Goal: Task Accomplishment & Management: Manage account settings

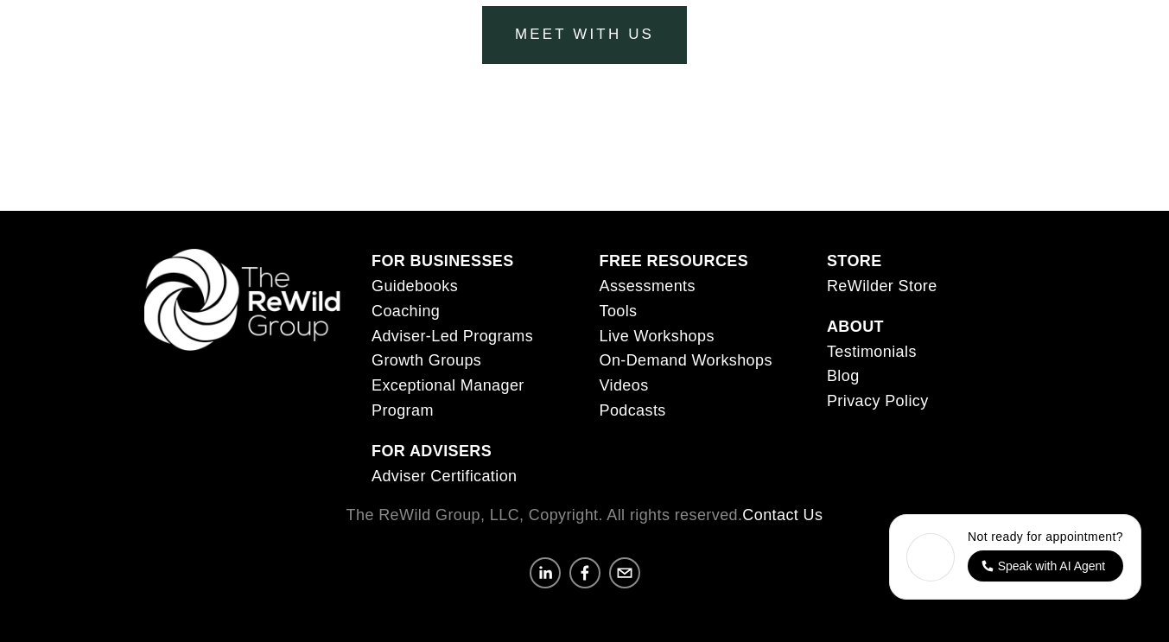
scroll to position [6734, 0]
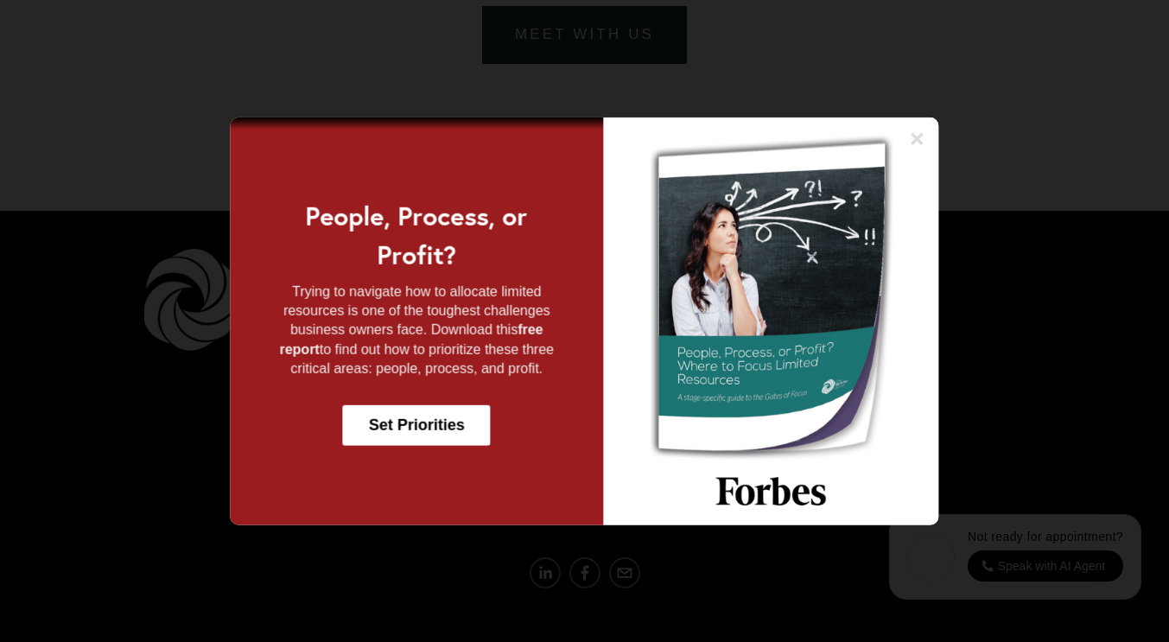
click at [920, 184] on img at bounding box center [770, 321] width 335 height 408
click at [920, 142] on icon at bounding box center [917, 138] width 12 height 12
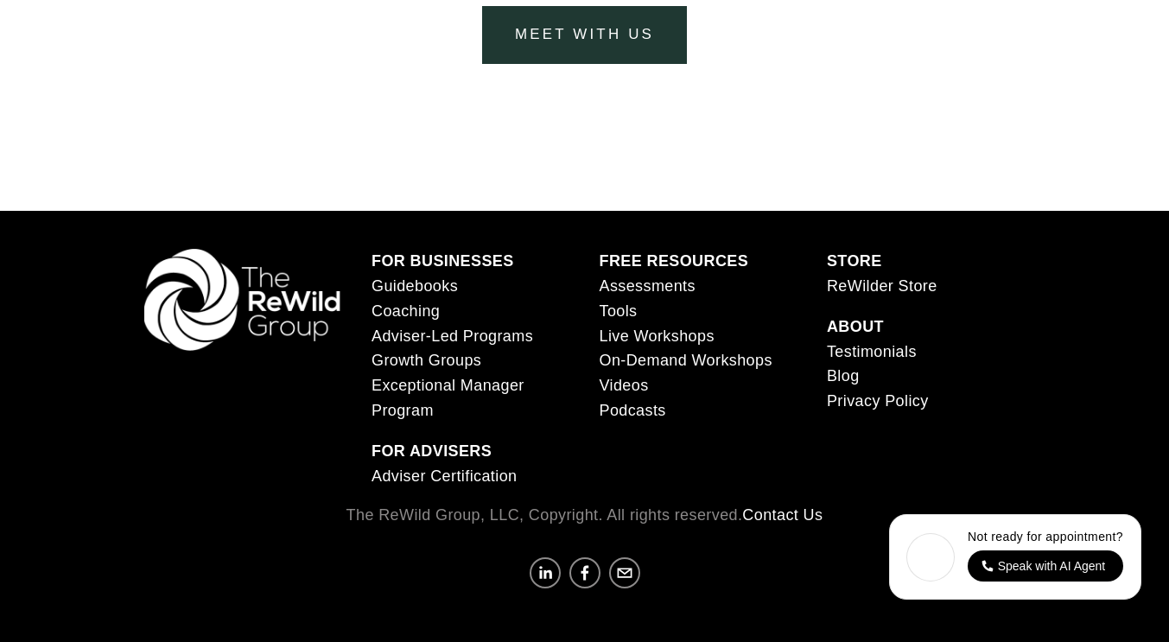
click at [641, 388] on link "Videos" at bounding box center [623, 385] width 49 height 25
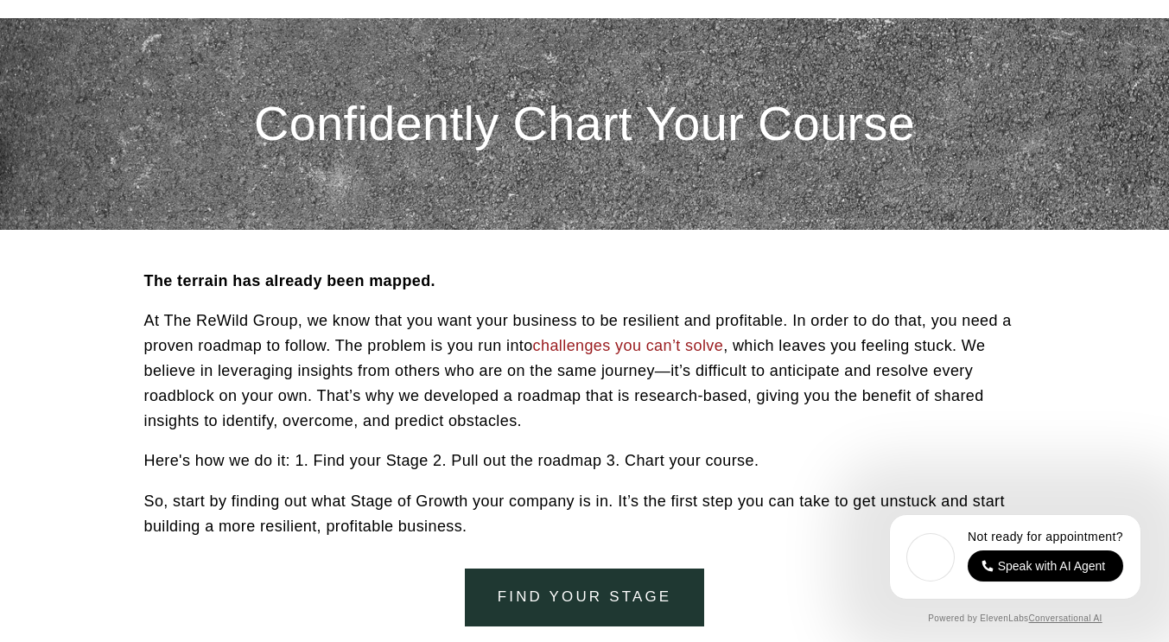
scroll to position [0, 0]
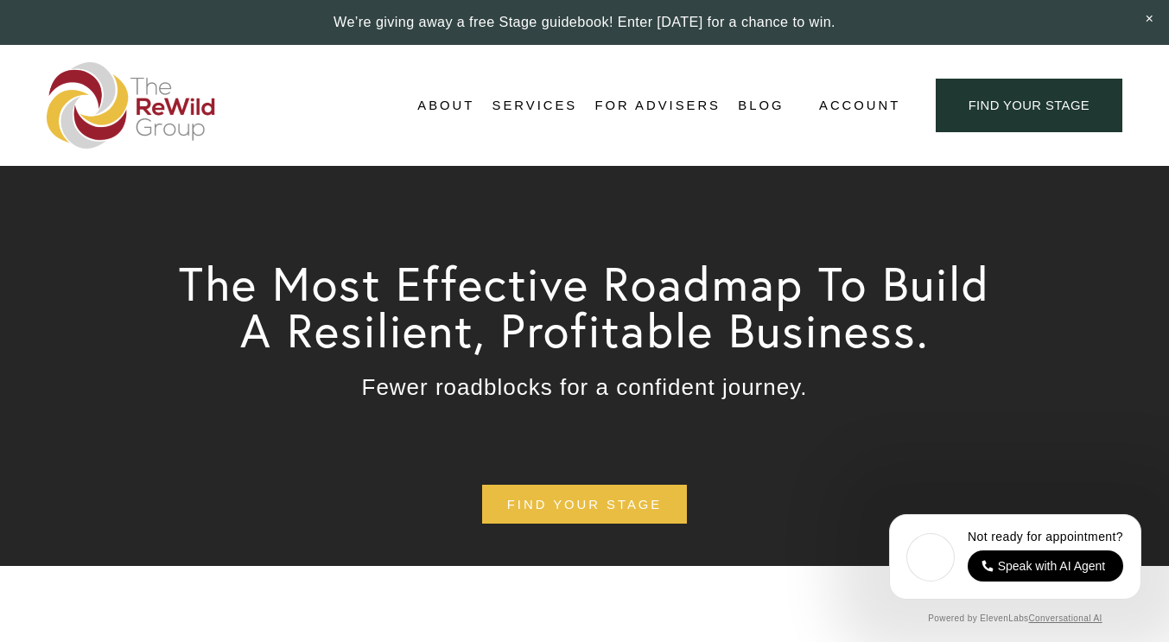
click at [0, 0] on span "Self-Guided" at bounding box center [0, 0] width 0 height 0
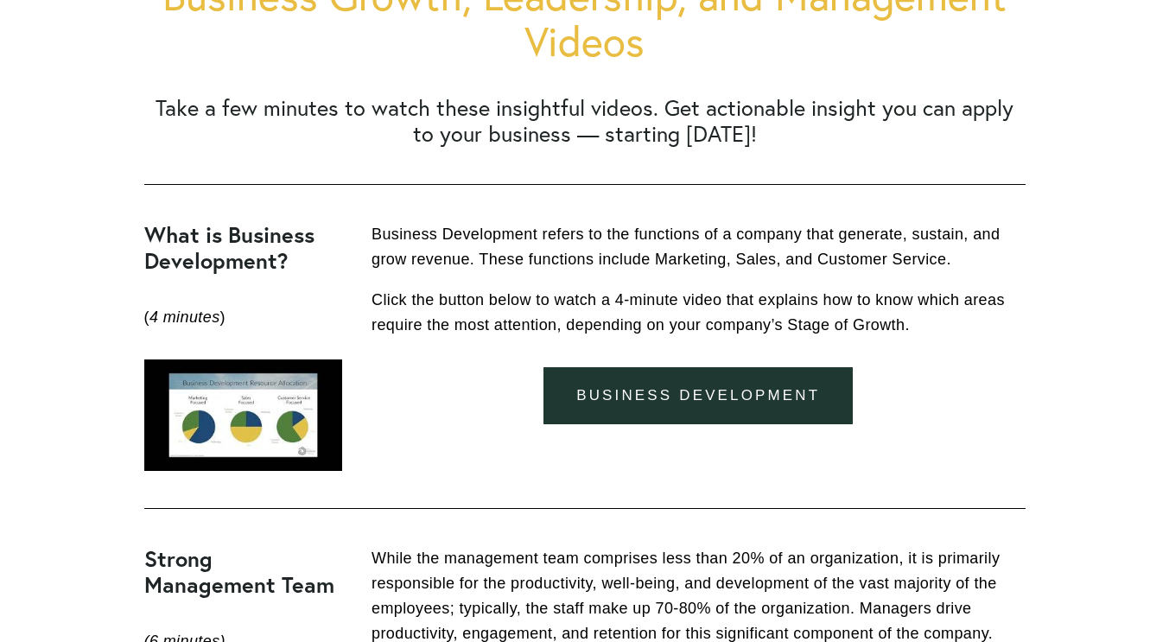
scroll to position [518, 0]
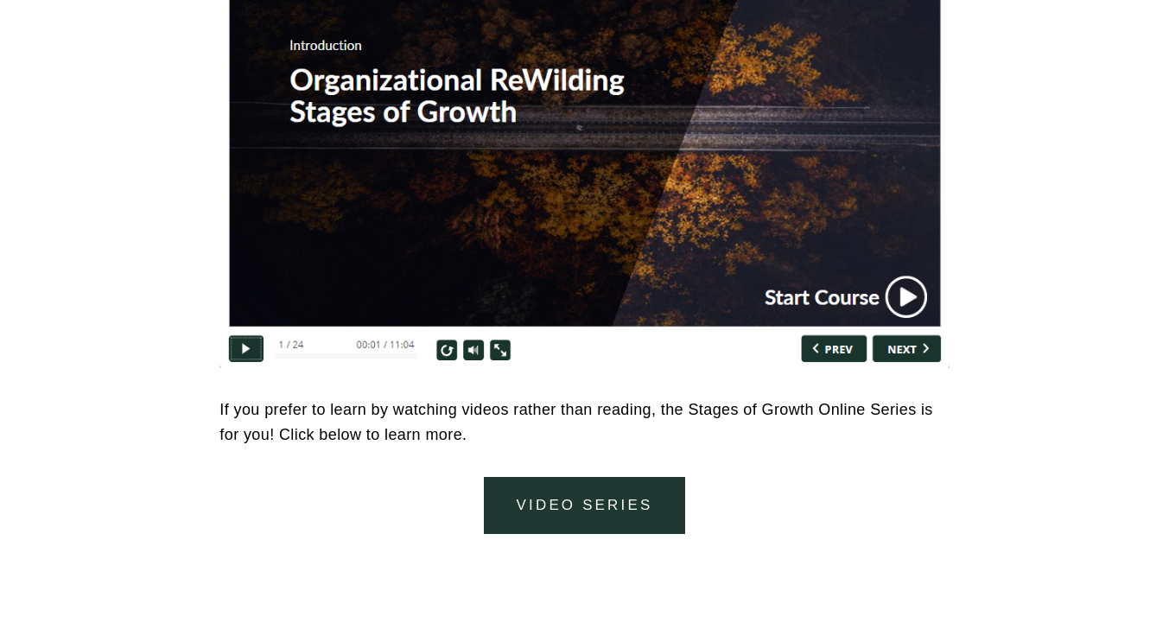
scroll to position [7427, 0]
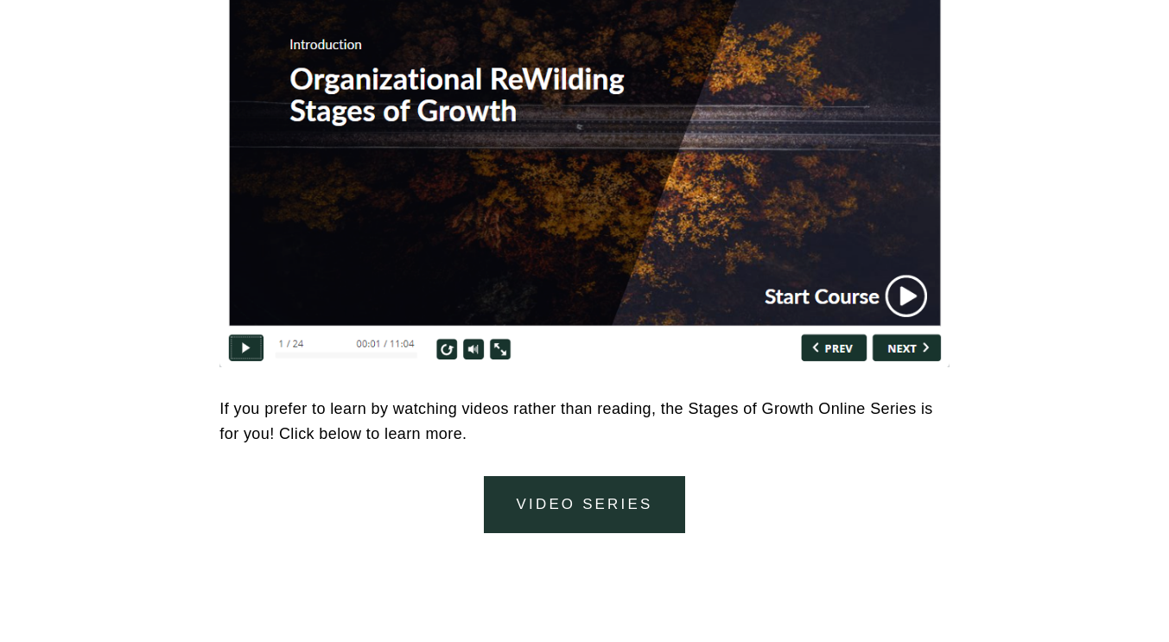
click at [635, 499] on link "video series" at bounding box center [584, 505] width 201 height 58
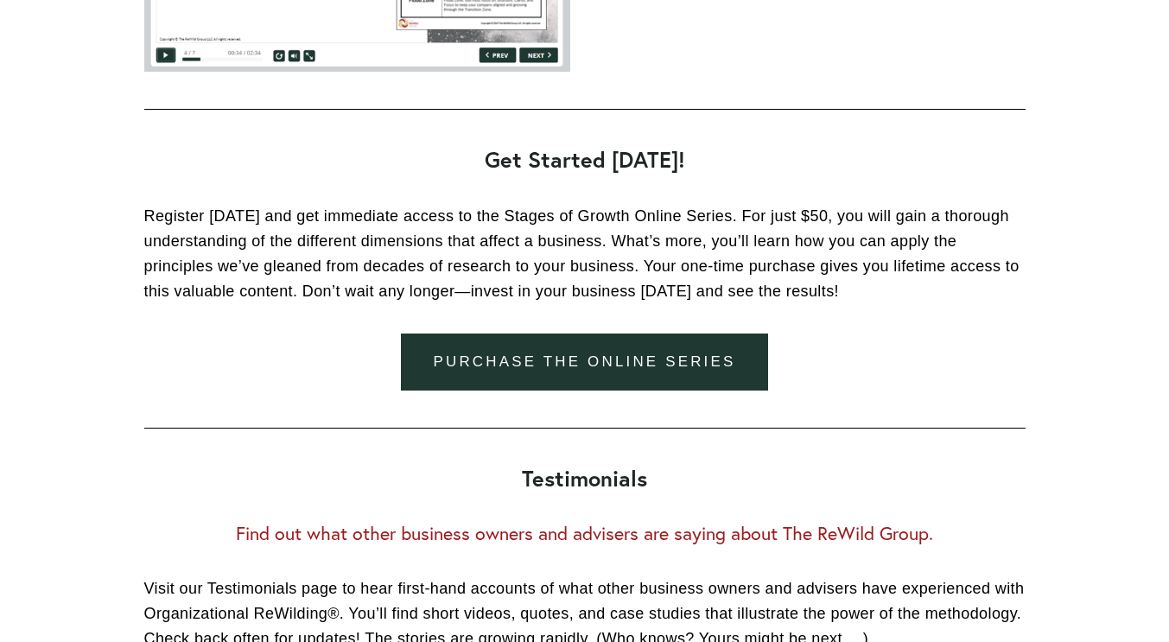
scroll to position [2336, 0]
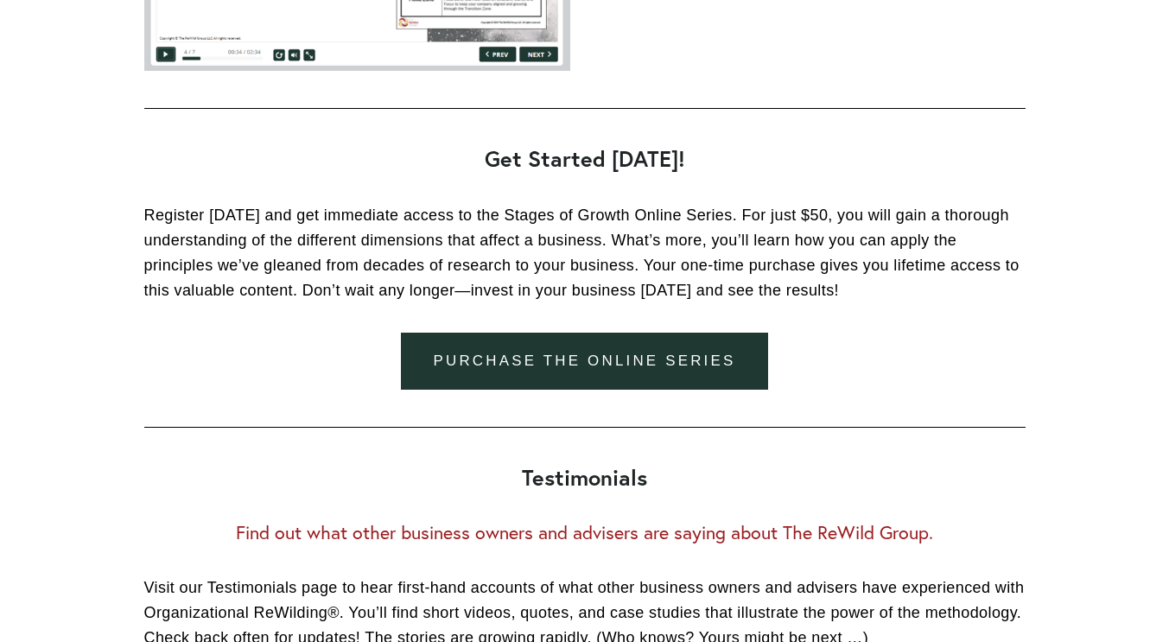
click at [601, 380] on link "Purchase the online series" at bounding box center [585, 362] width 368 height 58
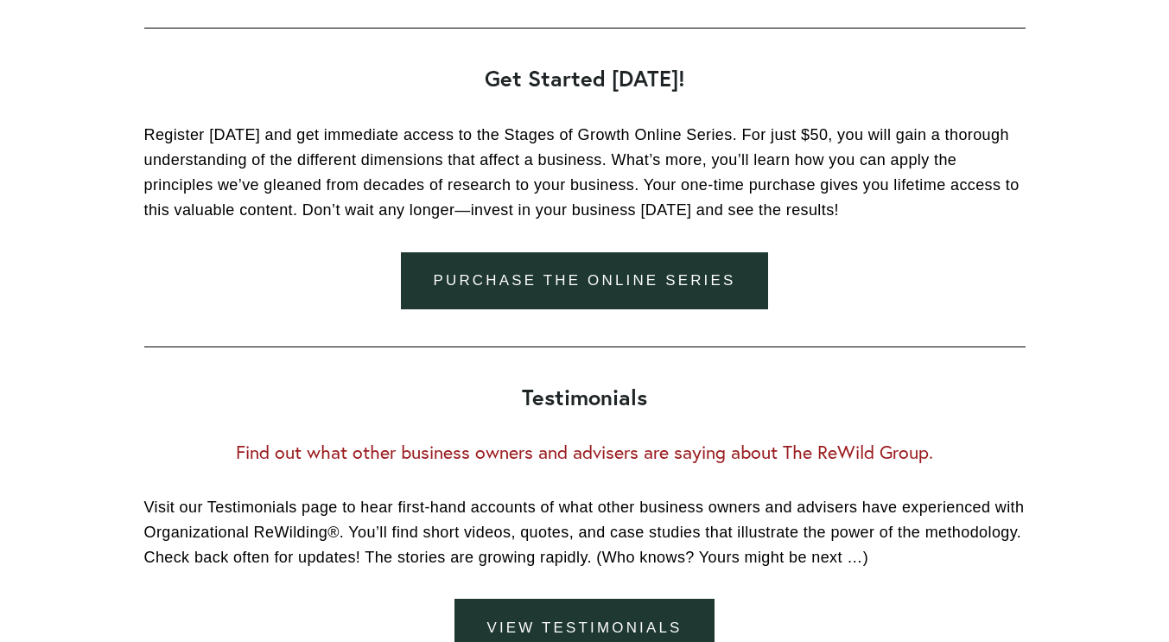
click at [705, 272] on link "Purchase the online series" at bounding box center [585, 281] width 368 height 58
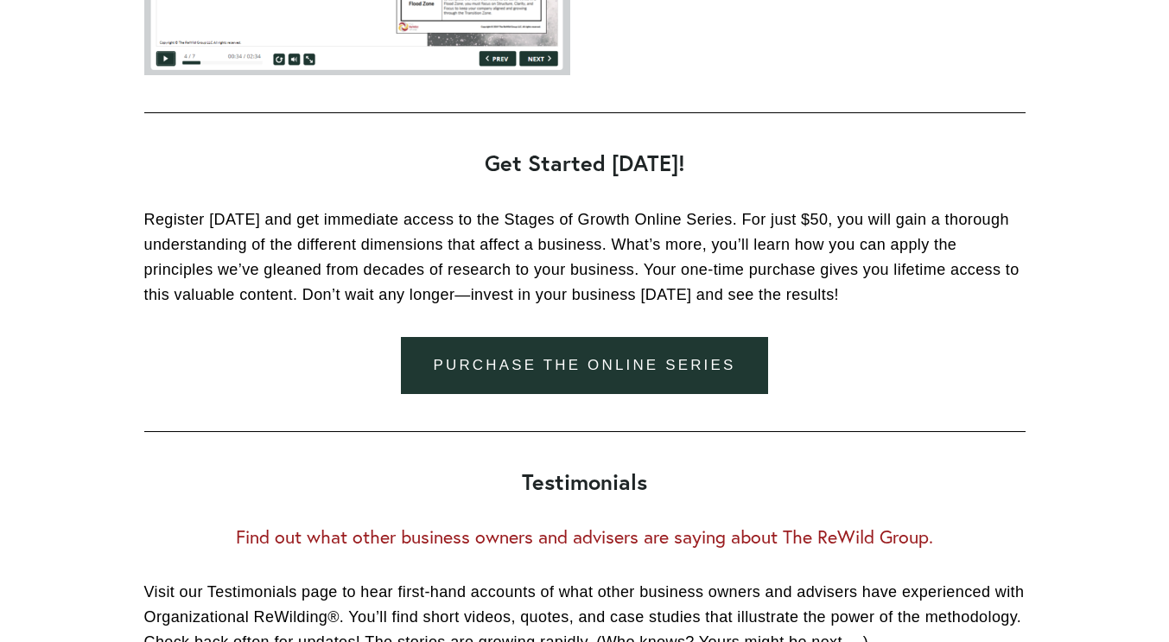
scroll to position [2333, 0]
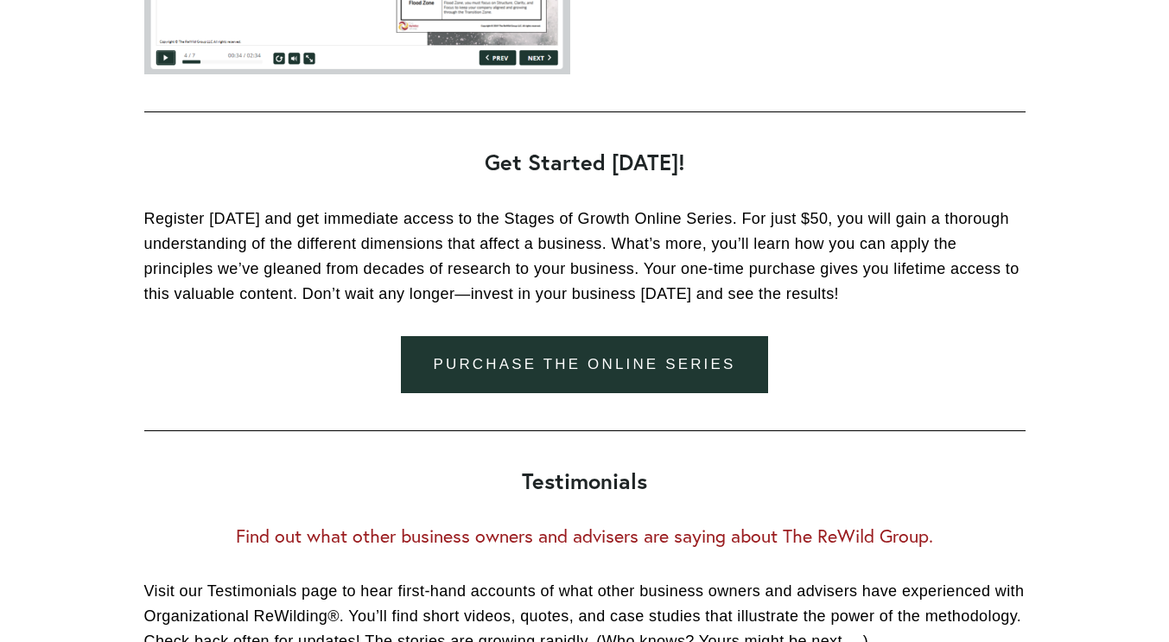
click at [662, 365] on link "Purchase the online series" at bounding box center [585, 365] width 368 height 58
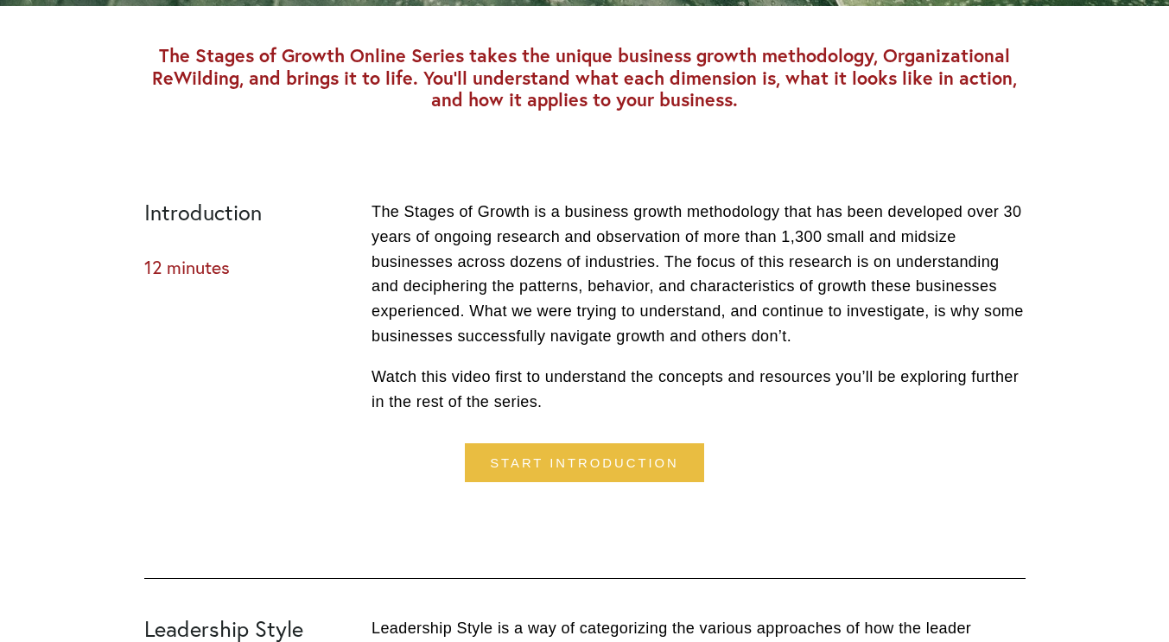
scroll to position [381, 0]
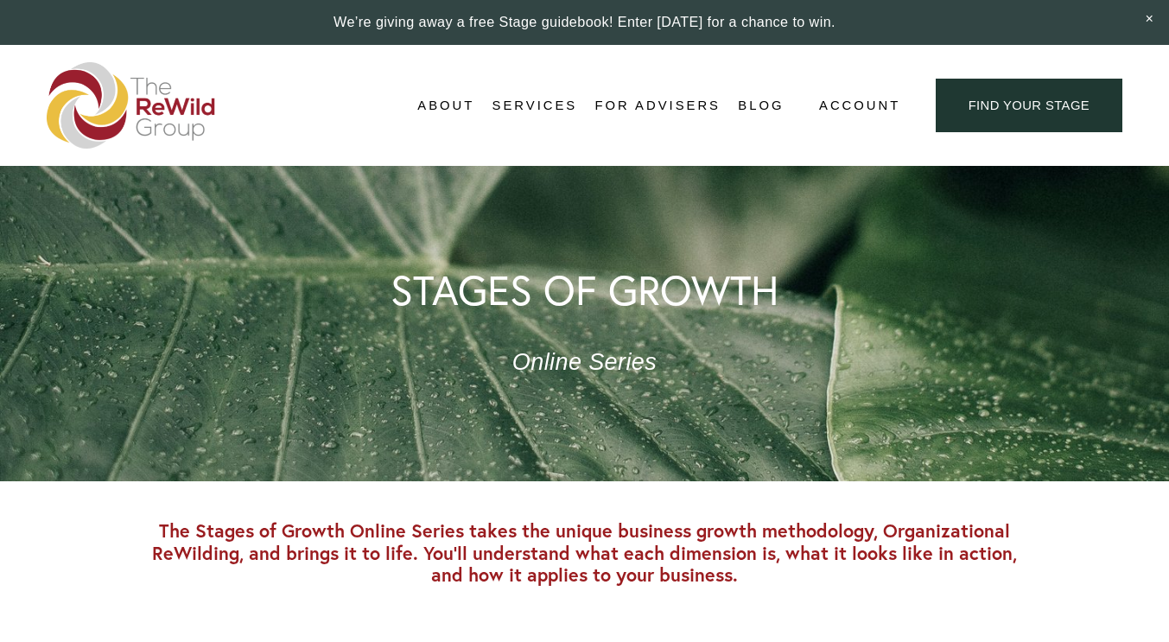
click at [867, 99] on span "Account" at bounding box center [859, 105] width 81 height 23
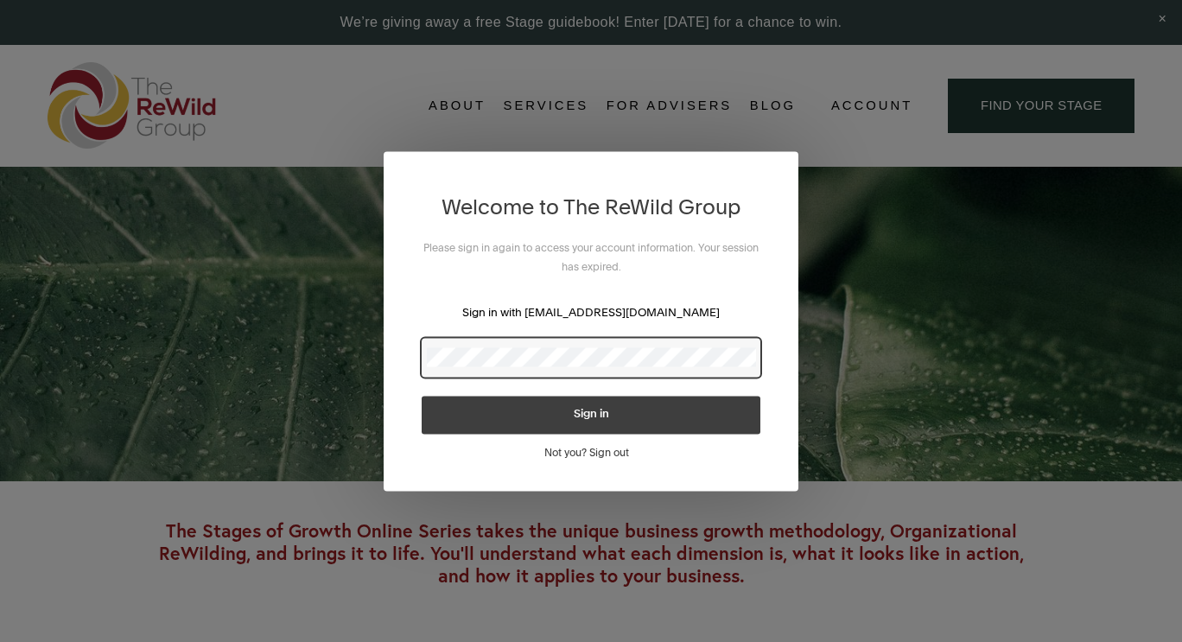
click at [593, 428] on button "Sign in" at bounding box center [590, 415] width 339 height 38
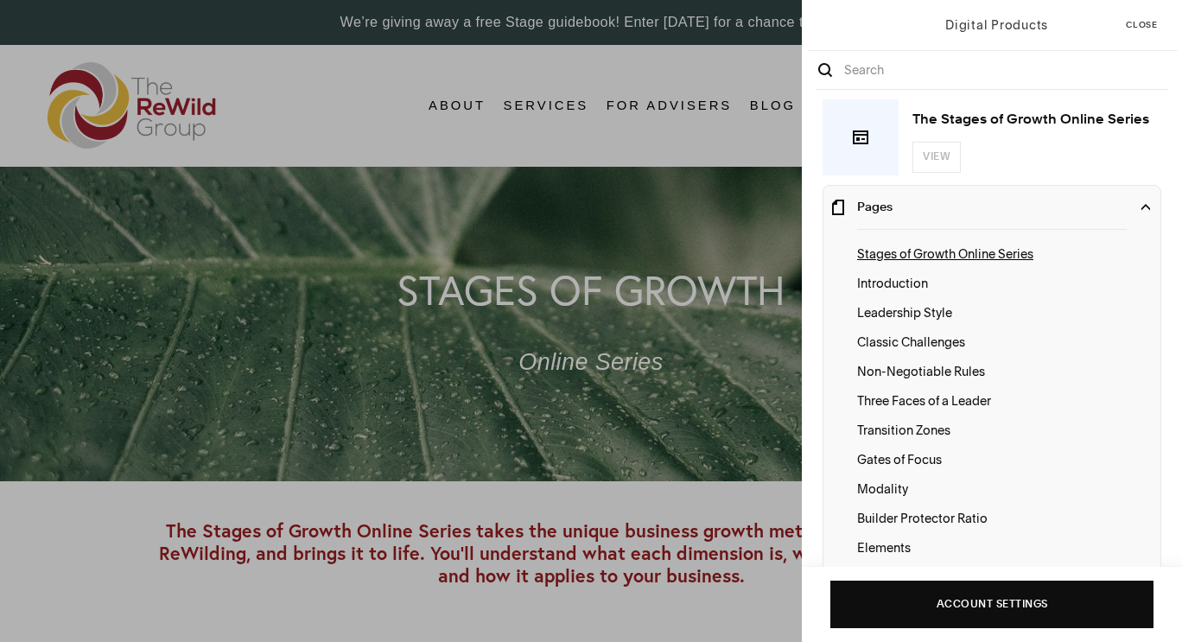
click at [1150, 26] on span "Close" at bounding box center [1141, 25] width 32 height 9
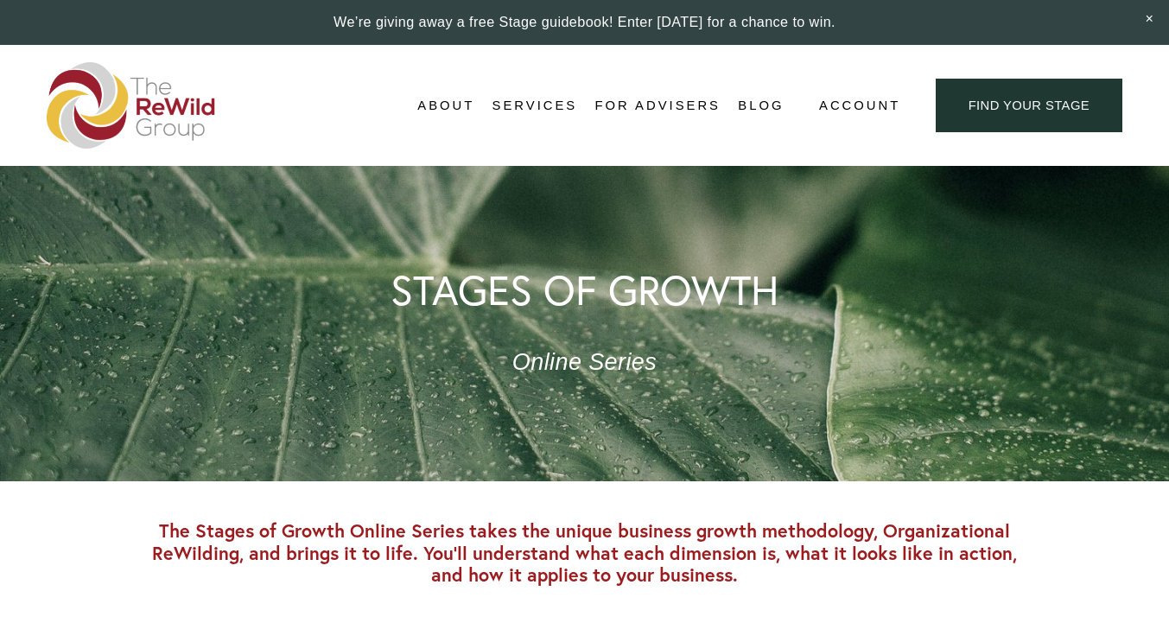
click at [858, 109] on span "Account" at bounding box center [859, 105] width 81 height 23
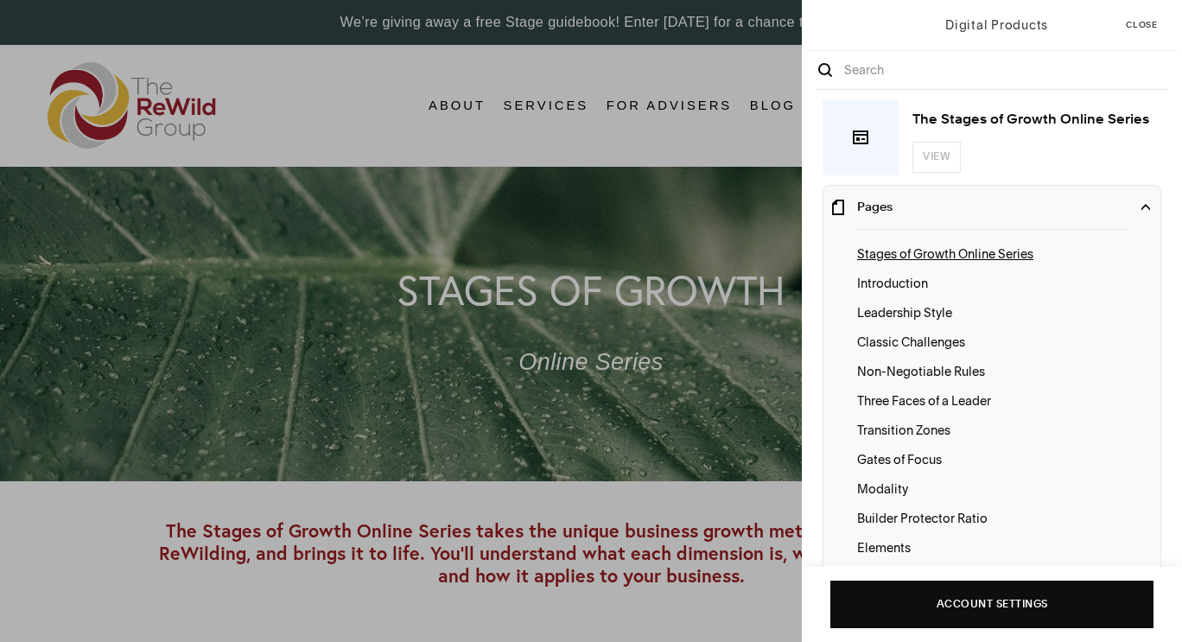
click at [731, 204] on div "Digital Products Close The Stages of Growth Online Series View Pages Stages of …" at bounding box center [591, 321] width 1182 height 642
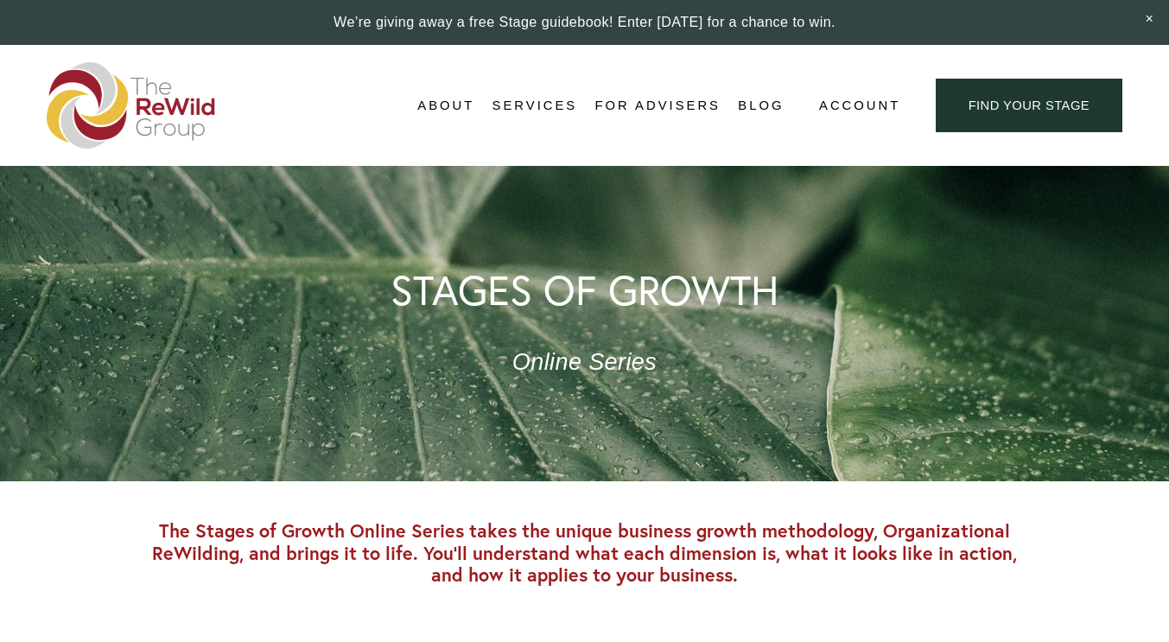
click at [868, 111] on span "Account" at bounding box center [859, 105] width 81 height 23
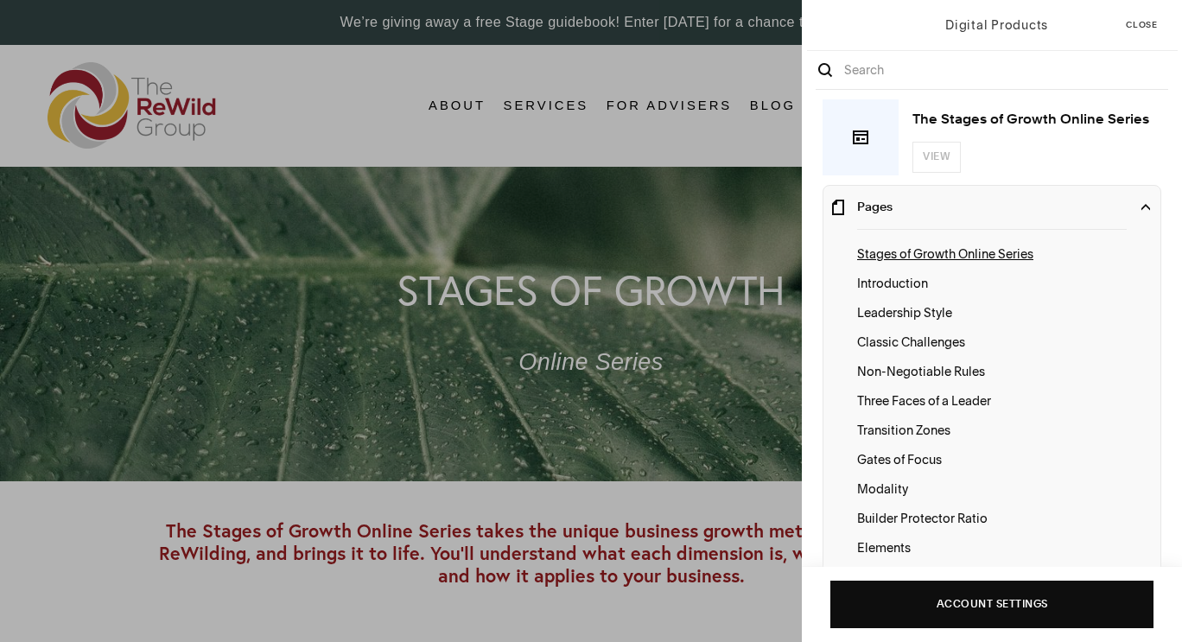
click at [1130, 23] on span "Close" at bounding box center [1141, 25] width 32 height 9
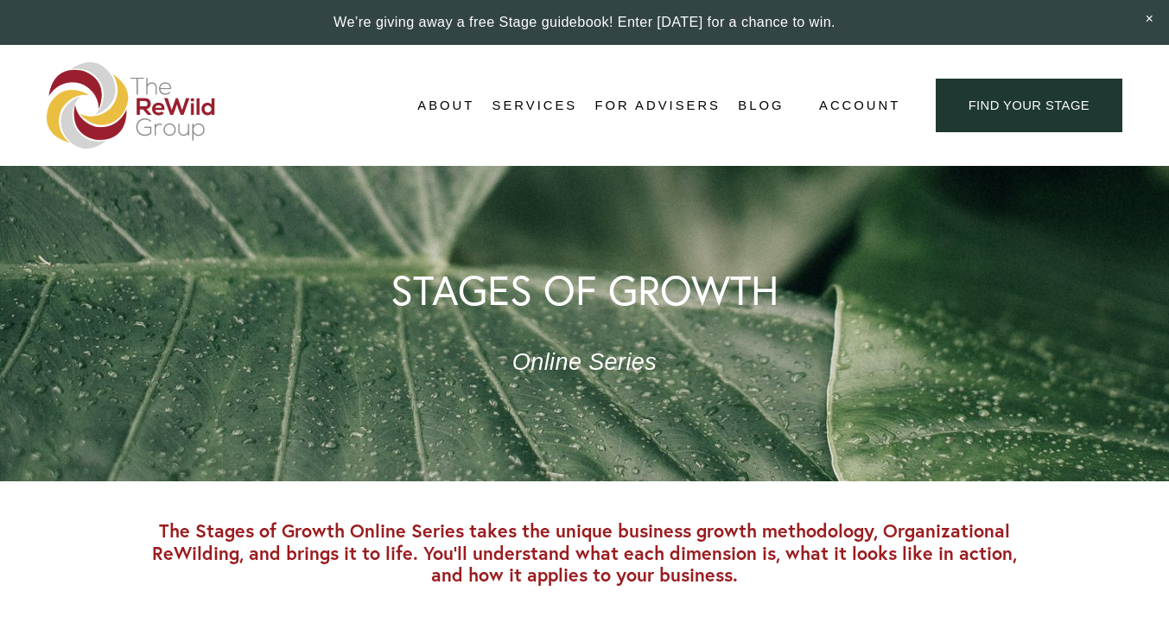
click at [852, 107] on span "Account" at bounding box center [859, 105] width 81 height 23
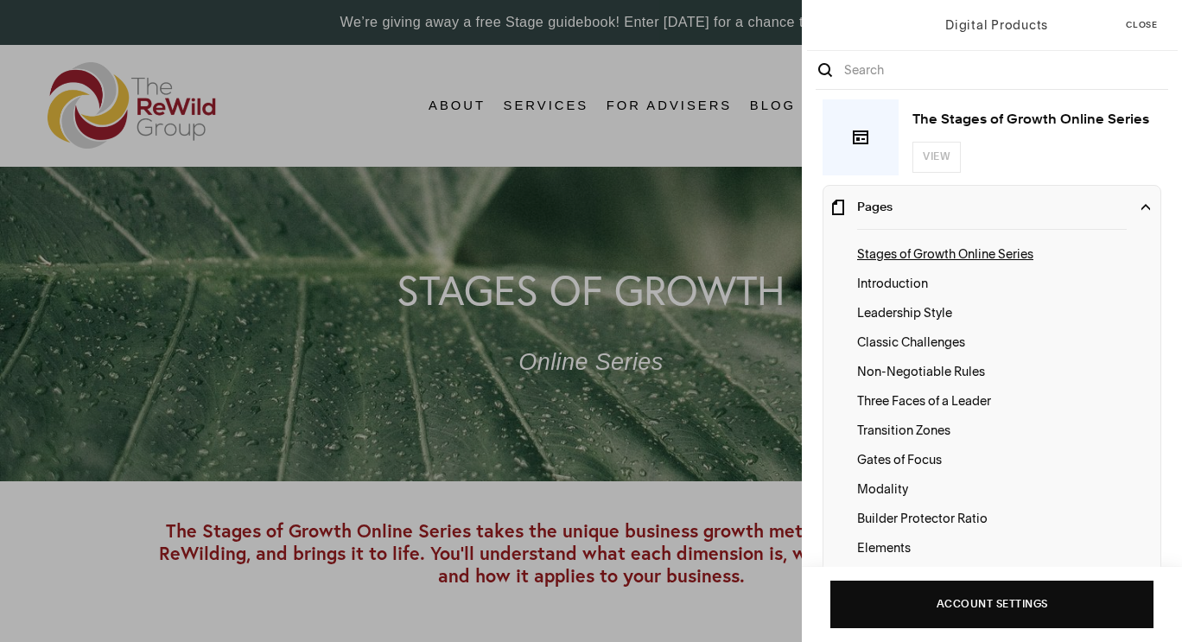
click at [1131, 20] on button "Close" at bounding box center [1142, 25] width 52 height 50
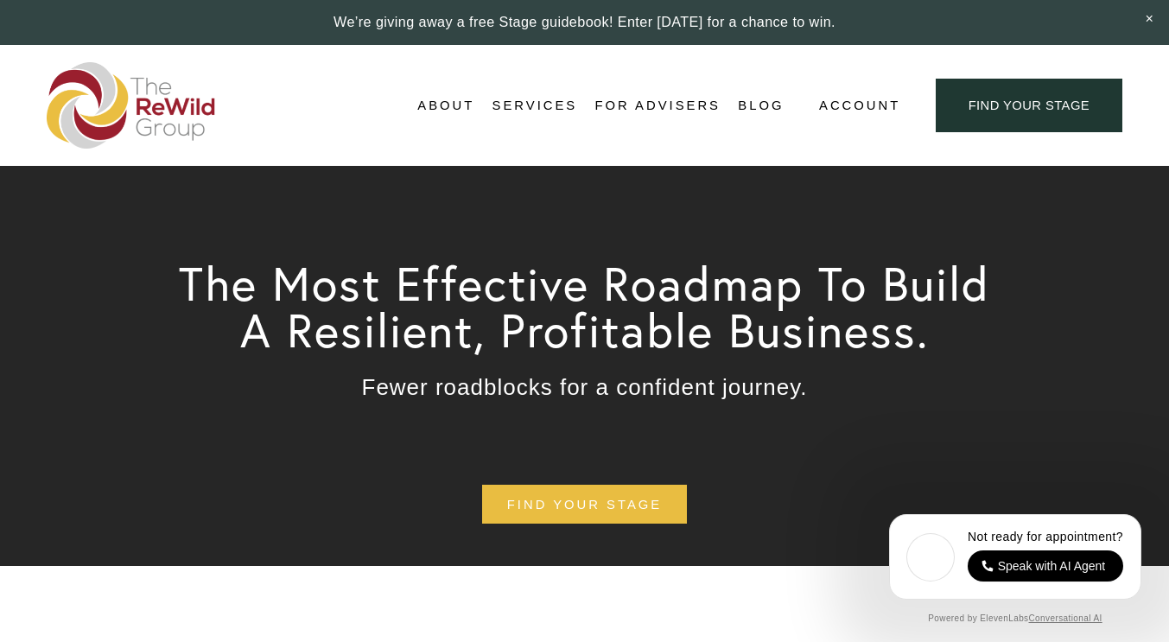
click at [861, 105] on span "Account" at bounding box center [859, 105] width 81 height 23
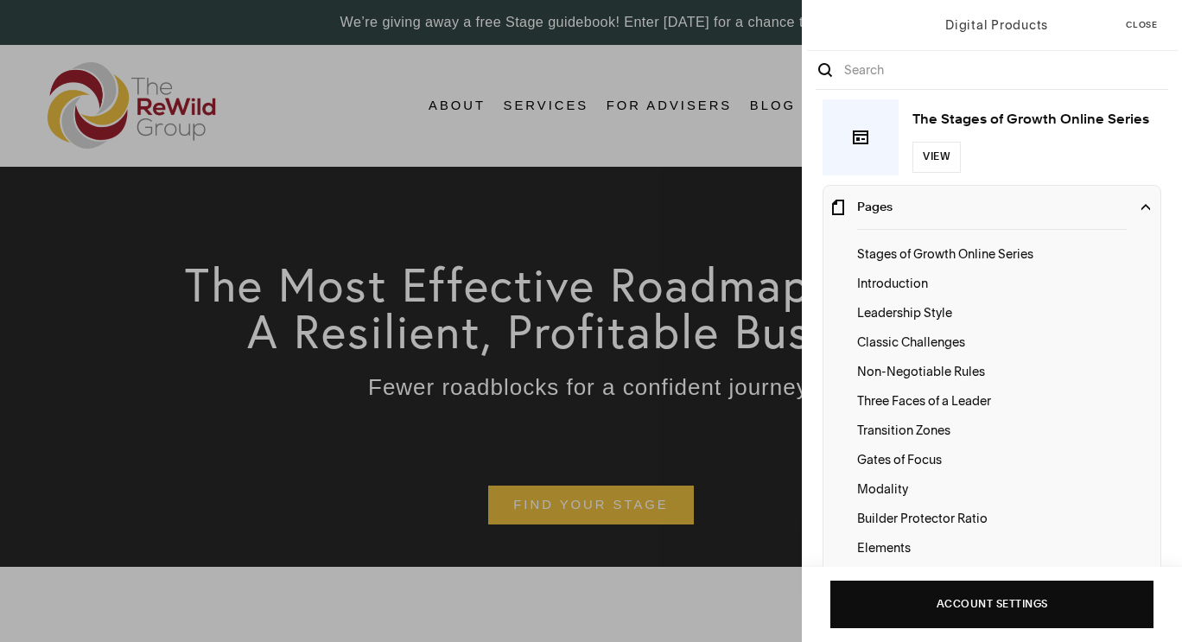
click at [101, 475] on div "Digital Products Close The Stages of Growth Online Series View Pages Stages of …" at bounding box center [591, 321] width 1182 height 642
